Goal: Task Accomplishment & Management: Complete application form

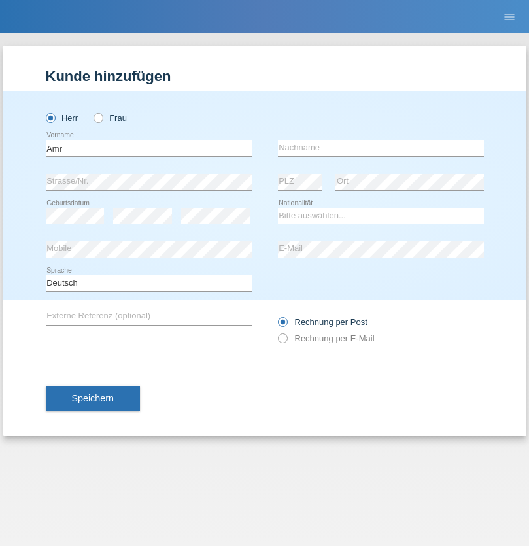
type input "Amr"
click at [380, 148] on input "text" at bounding box center [381, 148] width 206 height 16
type input "Abouelwafa"
select select "CH"
radio input "true"
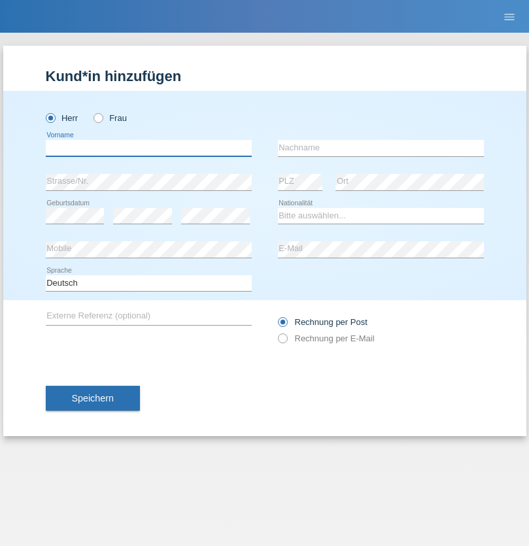
click at [148, 148] on input "text" at bounding box center [149, 148] width 206 height 16
type input "Amr"
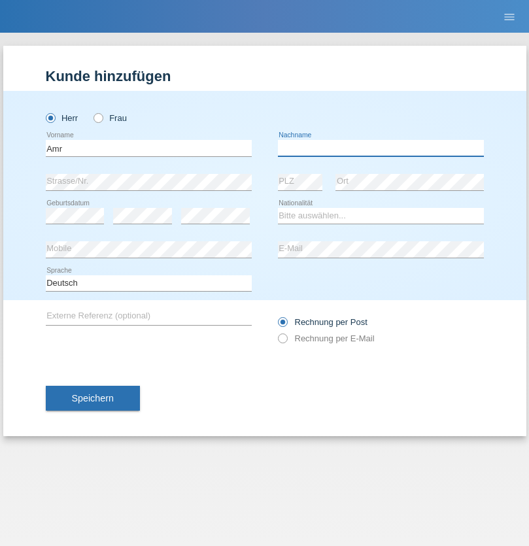
click at [380, 148] on input "text" at bounding box center [381, 148] width 206 height 16
type input "Abouelwafa"
select select "CH"
radio input "true"
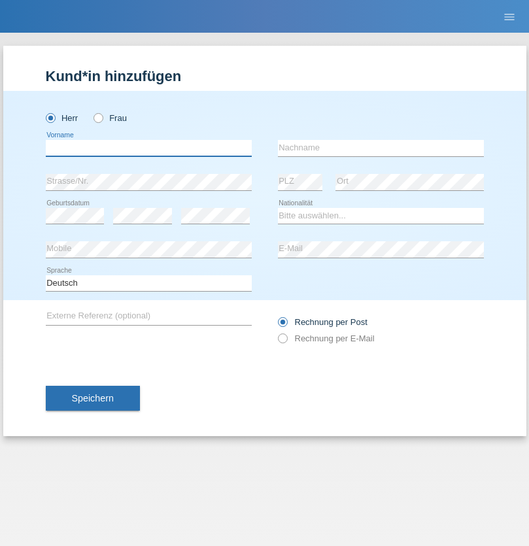
click at [148, 148] on input "text" at bounding box center [149, 148] width 206 height 16
type input "[PERSON_NAME]"
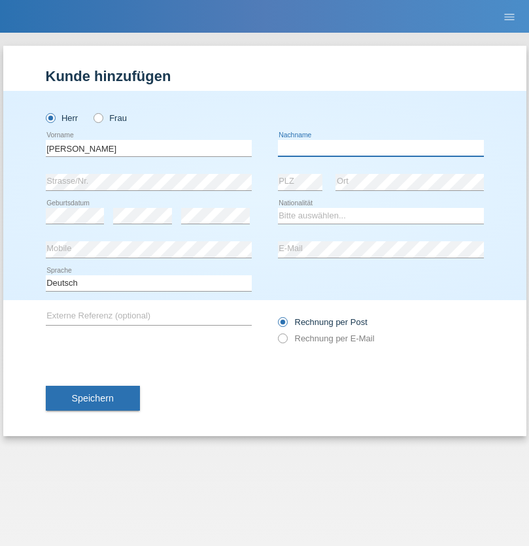
click at [380, 148] on input "text" at bounding box center [381, 148] width 206 height 16
type input "Traksel"
select select "DE"
select select "C"
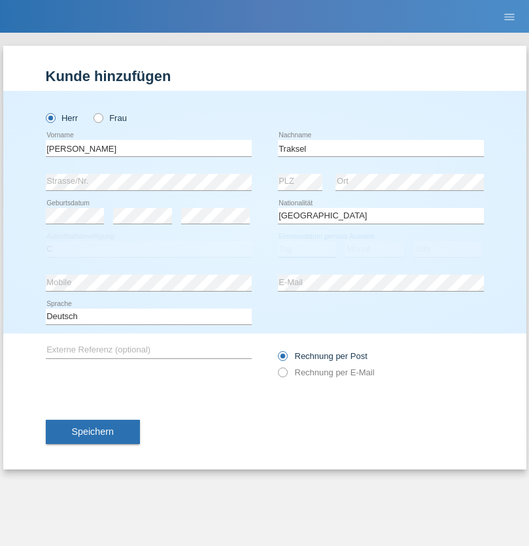
select select "01"
select select "07"
select select "2008"
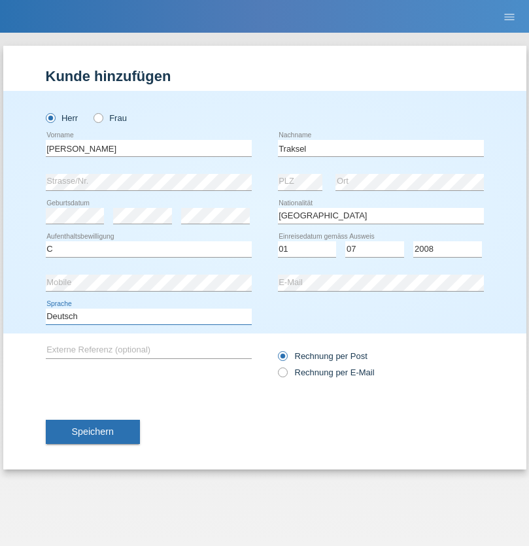
select select "en"
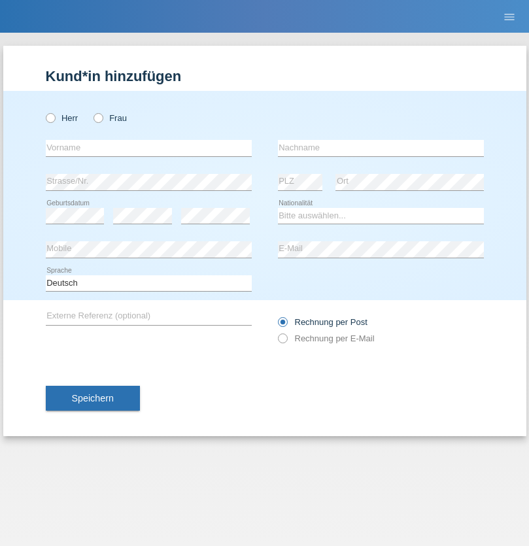
radio input "true"
select select "RS"
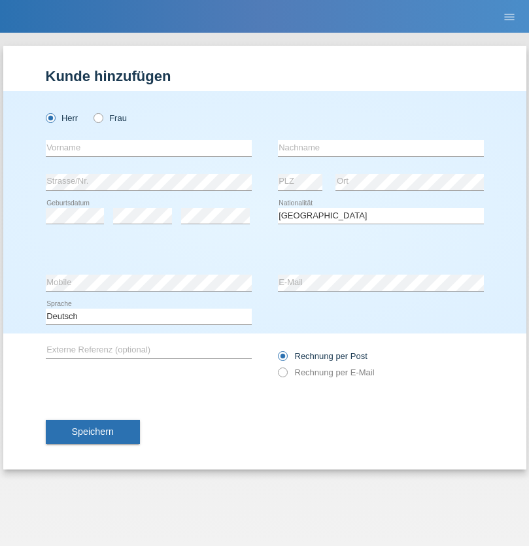
select select "C"
select select "08"
select select "10"
select select "2006"
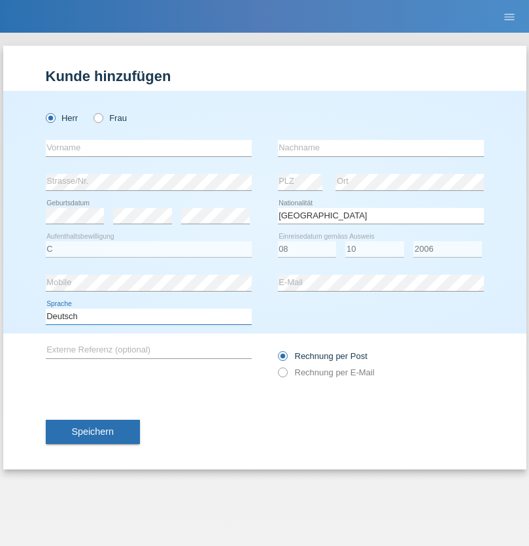
select select "en"
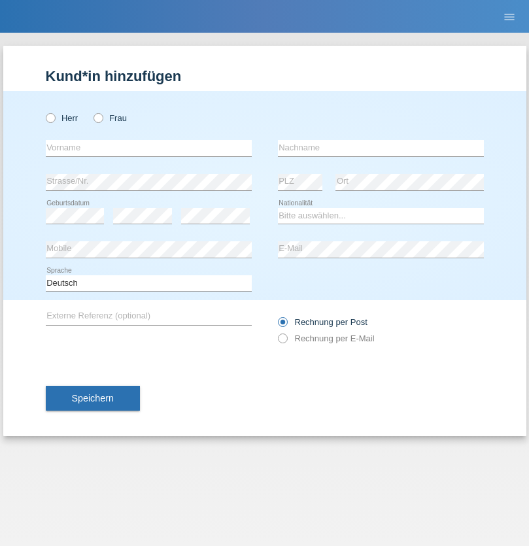
radio input "true"
click at [148, 148] on input "text" at bounding box center [149, 148] width 206 height 16
type input "Sladjan"
click at [380, 148] on input "text" at bounding box center [381, 148] width 206 height 16
type input "Pejic"
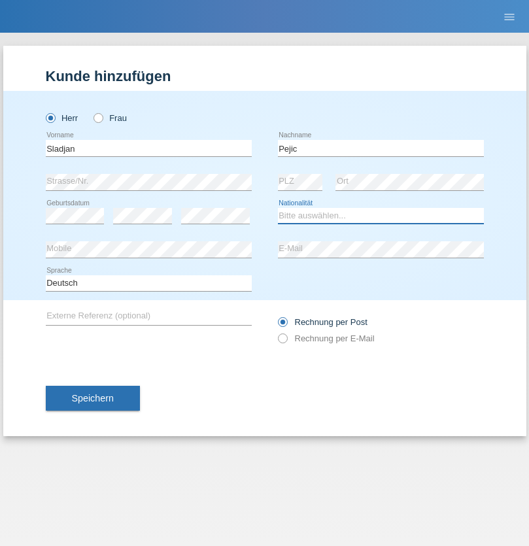
select select "CH"
radio input "true"
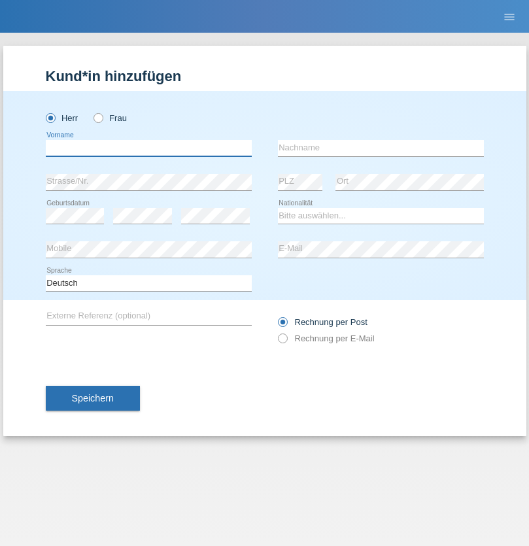
click at [148, 148] on input "text" at bounding box center [149, 148] width 206 height 16
type input "Mohammad Qais"
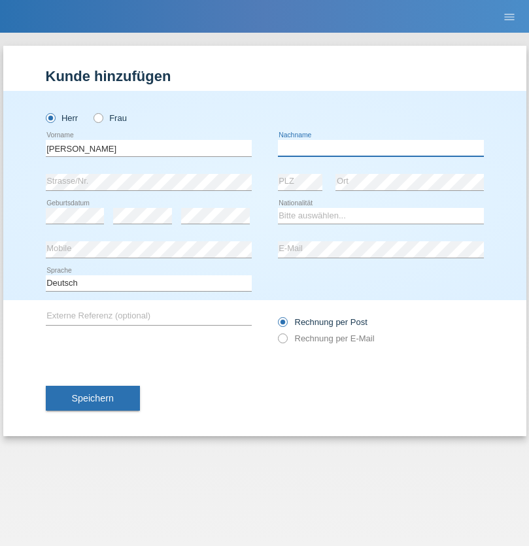
click at [380, 148] on input "text" at bounding box center [381, 148] width 206 height 16
type input "Nemani"
select select "AF"
select select "C"
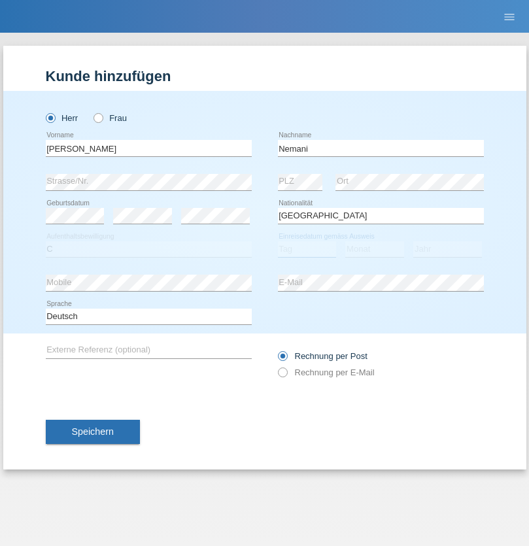
select select "02"
select select "01"
select select "2021"
